Goal: Complete application form

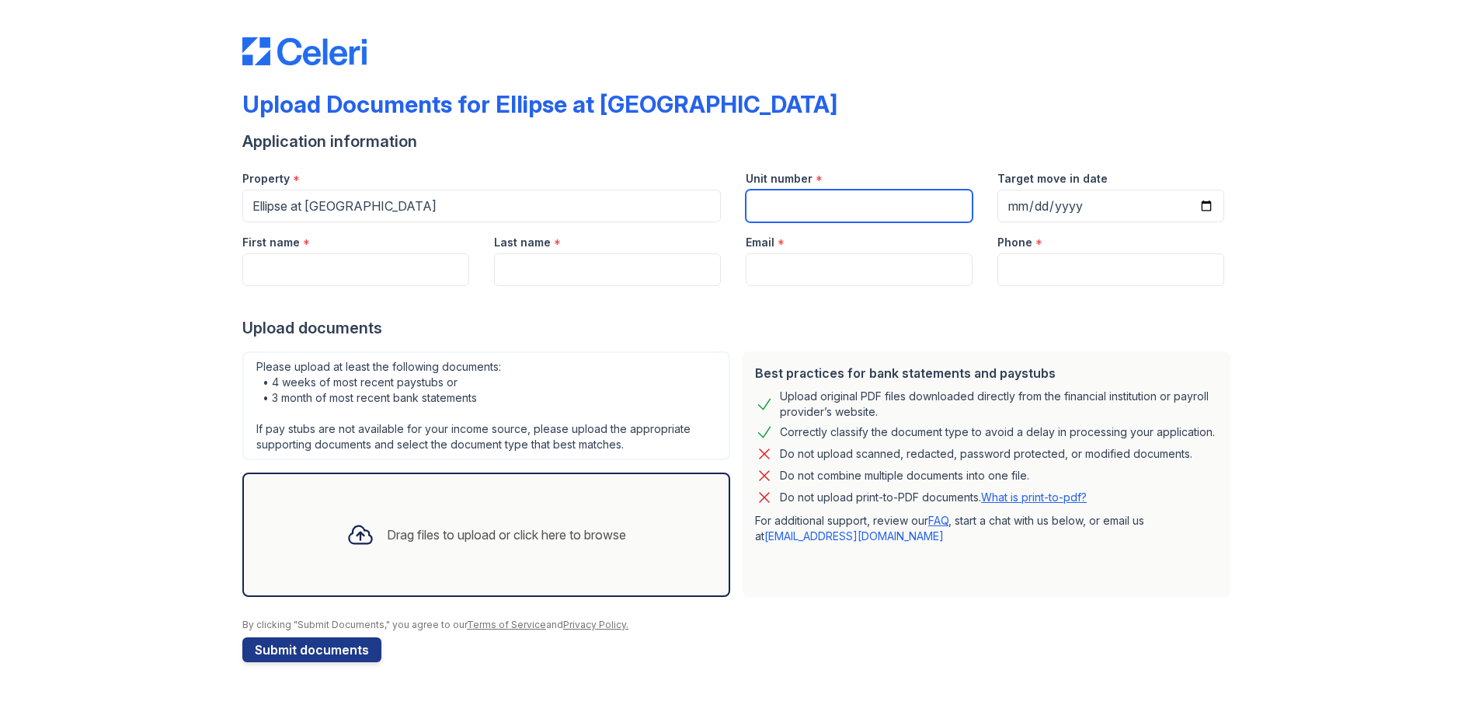
click at [867, 205] on input "Unit number" at bounding box center [859, 206] width 227 height 33
type input "14"
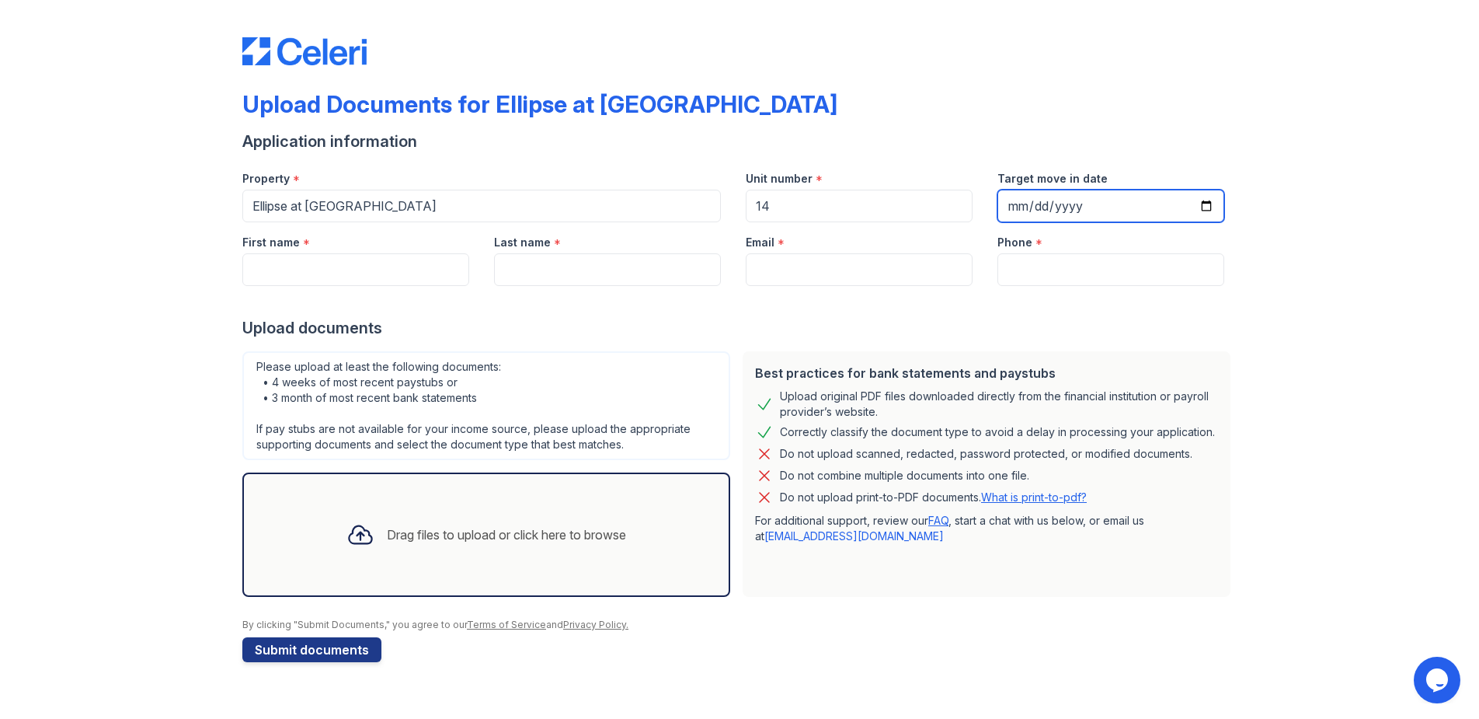
click at [1030, 207] on input "Target move in date" at bounding box center [1111, 206] width 227 height 33
click at [1204, 203] on input "Target move in date" at bounding box center [1111, 206] width 227 height 33
type input "[DATE]"
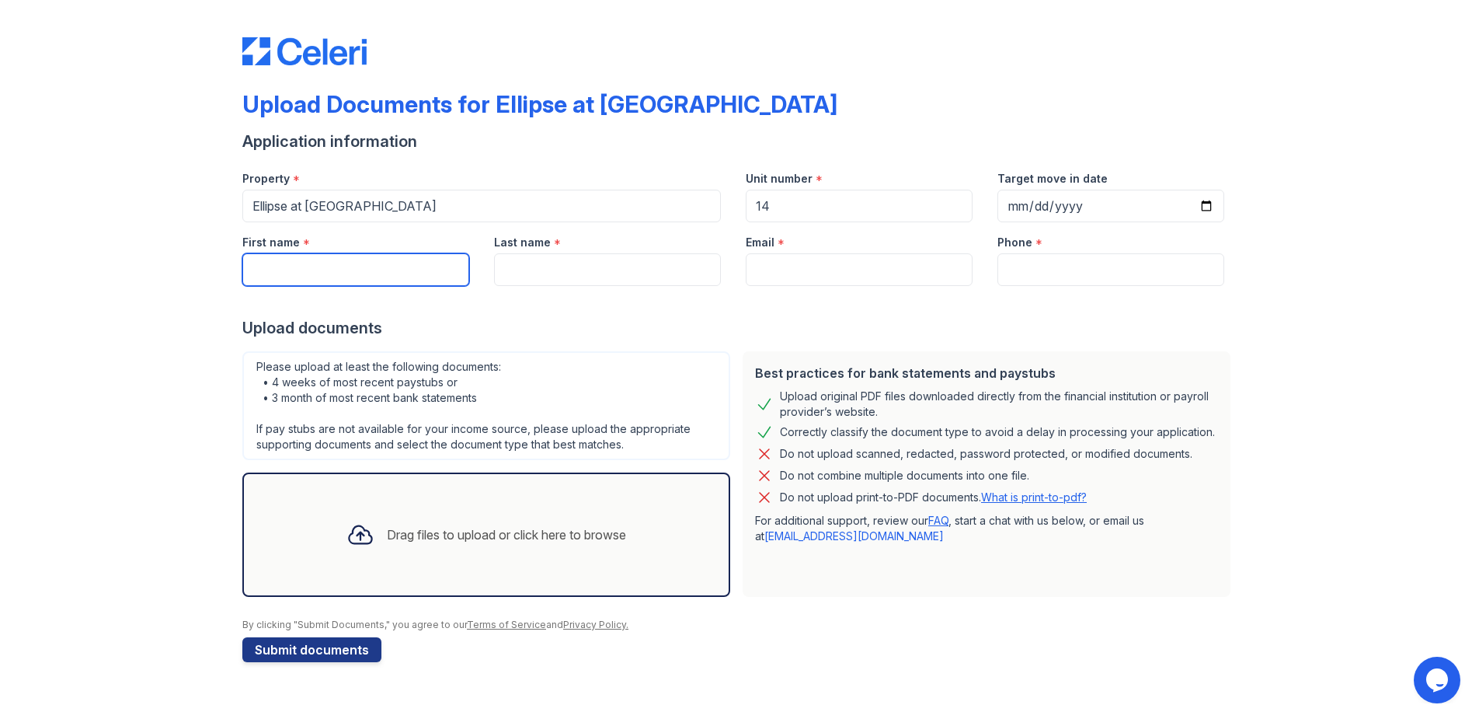
click at [380, 273] on input "First name" at bounding box center [355, 269] width 227 height 33
type input "[PERSON_NAME]"
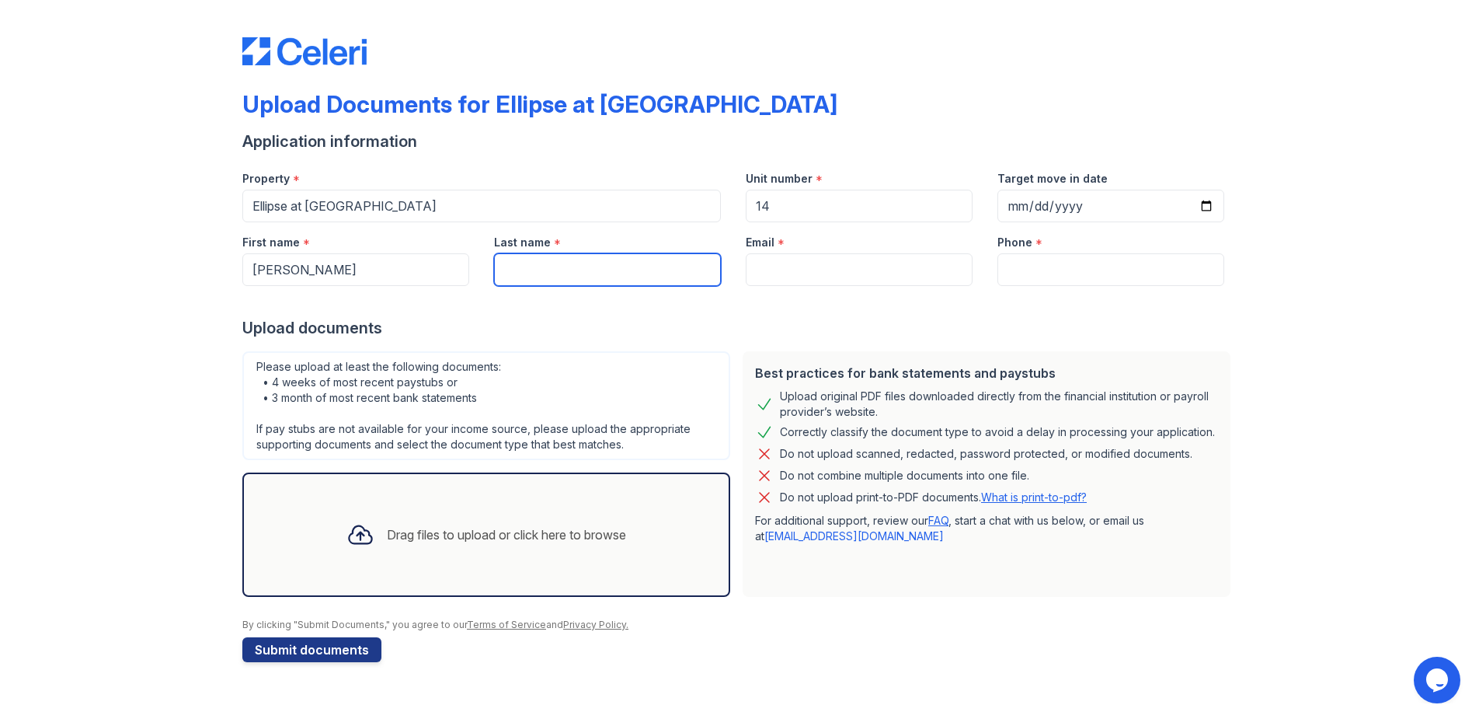
type input "A [PERSON_NAME]"
type input "2155004824"
click at [517, 267] on input "A [PERSON_NAME]" at bounding box center [607, 269] width 227 height 33
type input "[PERSON_NAME]"
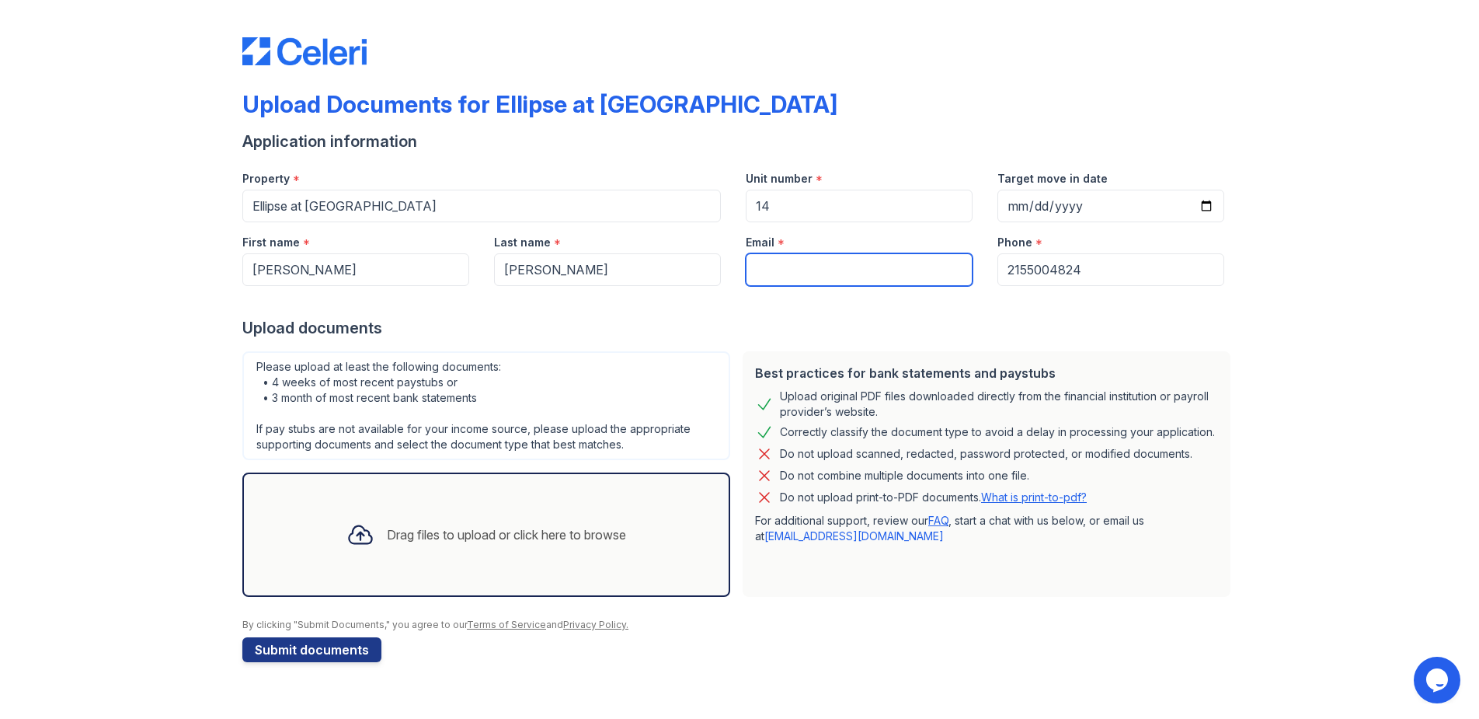
click at [770, 265] on input "Email" at bounding box center [859, 269] width 227 height 33
type input "[EMAIL_ADDRESS][DOMAIN_NAME]"
click at [1103, 48] on div at bounding box center [739, 35] width 995 height 59
click at [1044, 492] on link "What is print-to-pdf?" at bounding box center [1034, 496] width 106 height 13
